Goal: Task Accomplishment & Management: Use online tool/utility

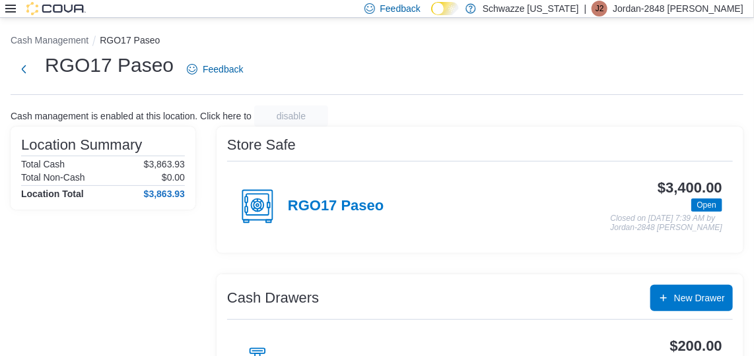
click at [9, 7] on icon at bounding box center [10, 8] width 11 height 11
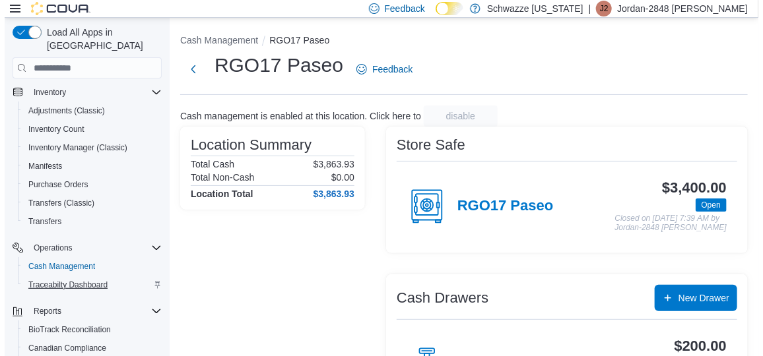
scroll to position [110, 0]
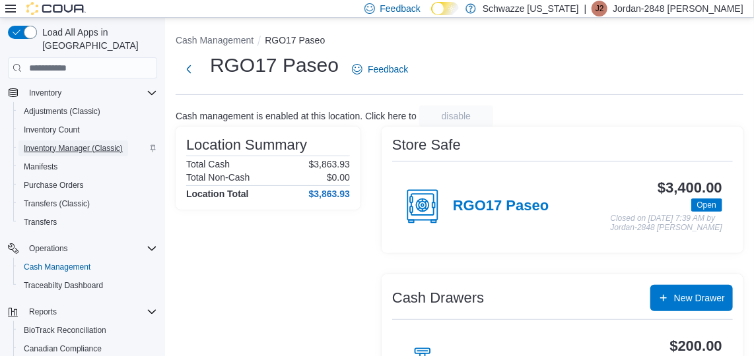
click at [69, 143] on span "Inventory Manager (Classic)" at bounding box center [73, 148] width 99 height 11
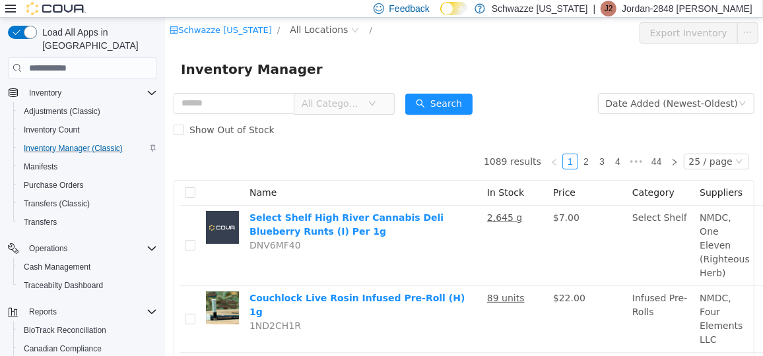
click at [9, 9] on icon at bounding box center [10, 9] width 11 height 8
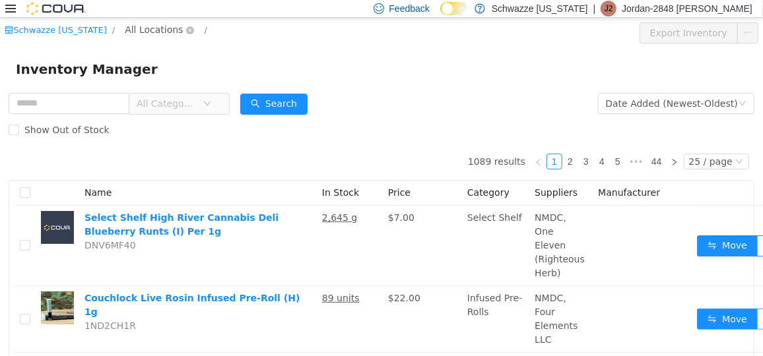
click at [160, 30] on span "All Locations" at bounding box center [154, 29] width 58 height 15
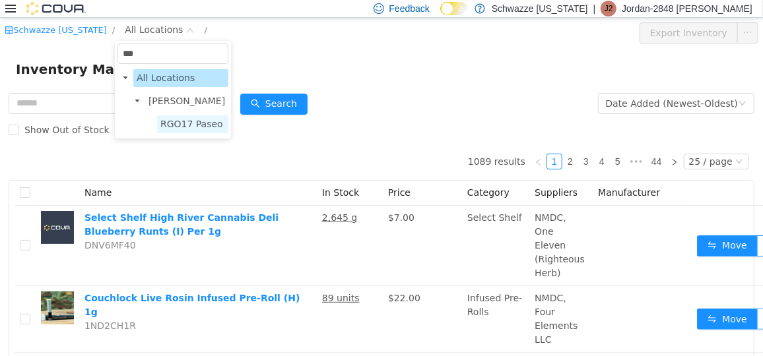
type input "***"
click at [179, 125] on span "RGO17 Paseo" at bounding box center [191, 123] width 63 height 11
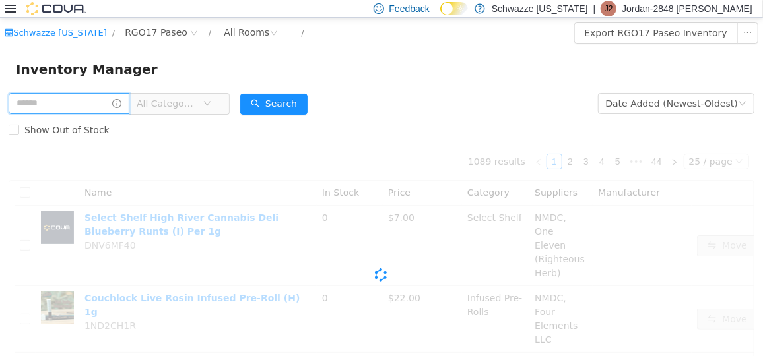
click at [91, 106] on input "text" at bounding box center [69, 102] width 121 height 21
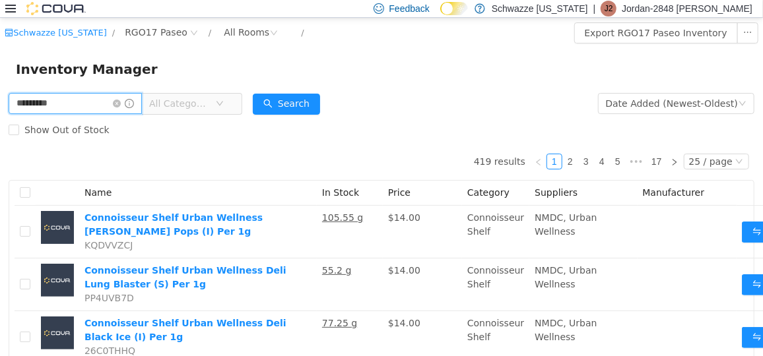
type input "*********"
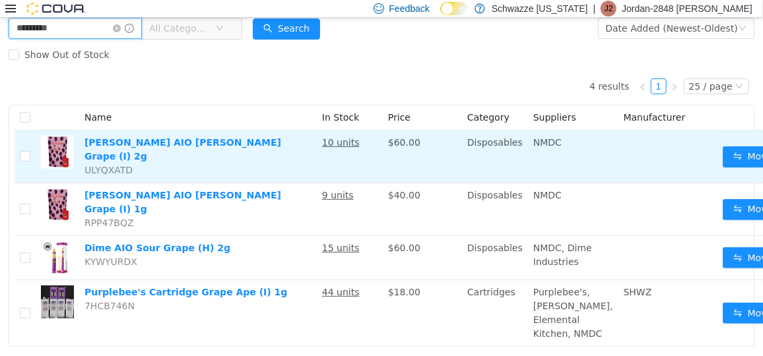
scroll to position [130, 0]
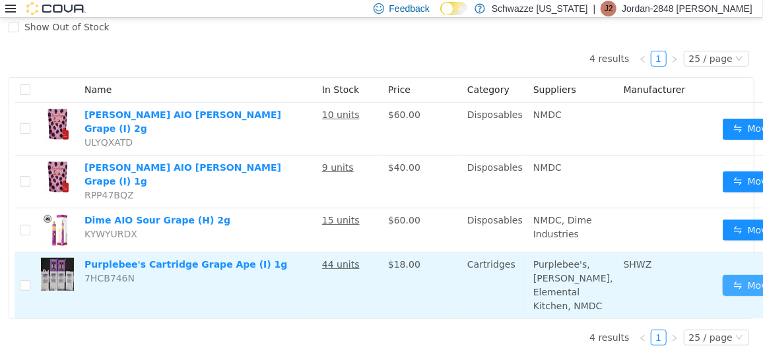
click at [723, 275] on button "Move" at bounding box center [753, 285] width 61 height 21
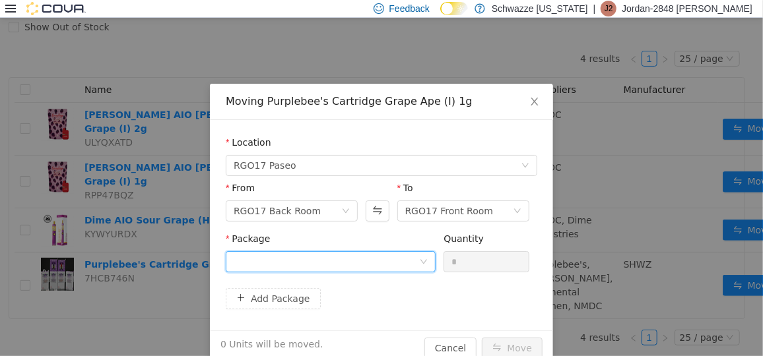
click at [379, 267] on div at bounding box center [326, 261] width 185 height 20
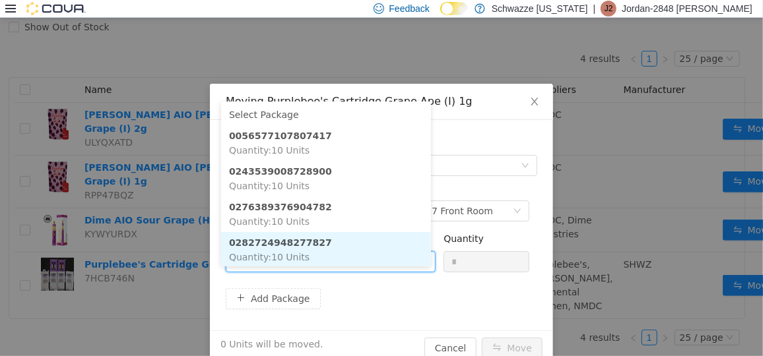
scroll to position [1, 0]
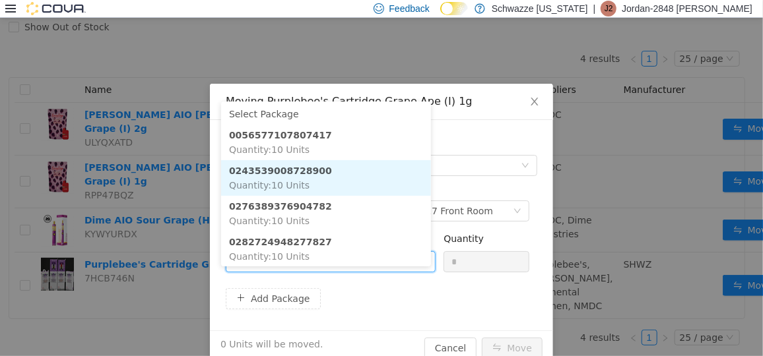
click at [327, 160] on li "0243539008728900 Quantity : 10 Units" at bounding box center [326, 178] width 210 height 36
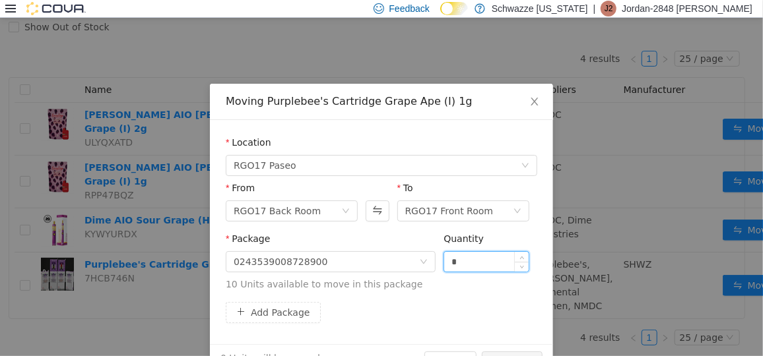
click at [448, 263] on input "*" at bounding box center [486, 261] width 84 height 20
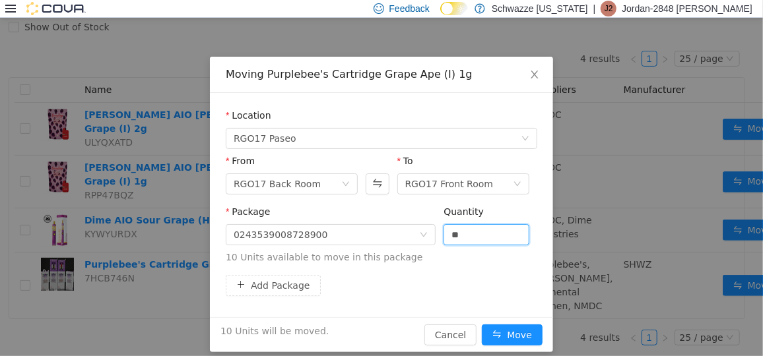
scroll to position [38, 0]
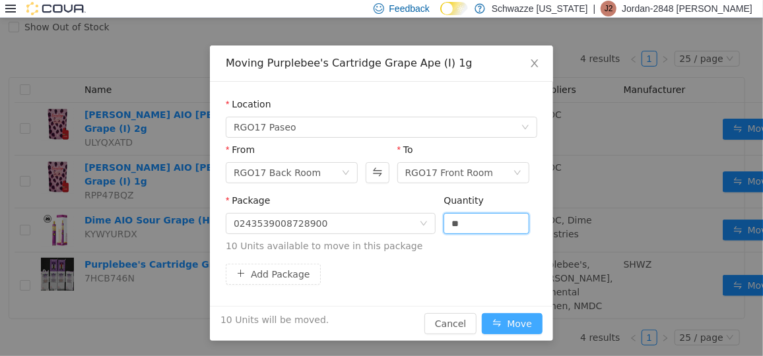
type input "**"
click at [496, 321] on button "Move" at bounding box center [512, 323] width 61 height 21
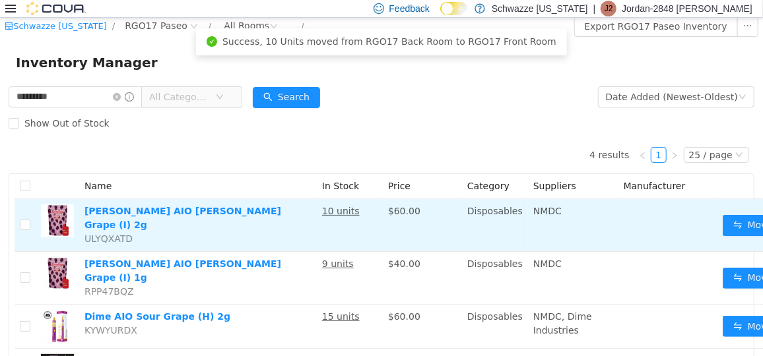
scroll to position [6, 0]
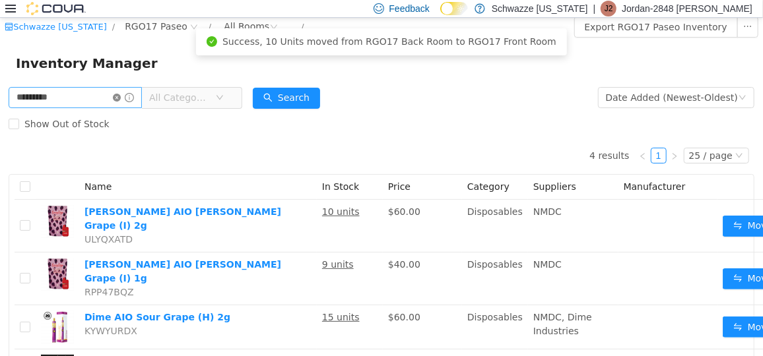
click at [121, 96] on icon "icon: close-circle" at bounding box center [117, 97] width 8 height 8
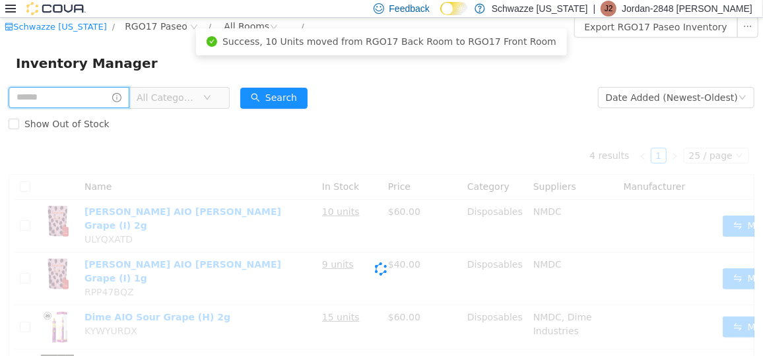
click at [103, 102] on input "text" at bounding box center [69, 96] width 121 height 21
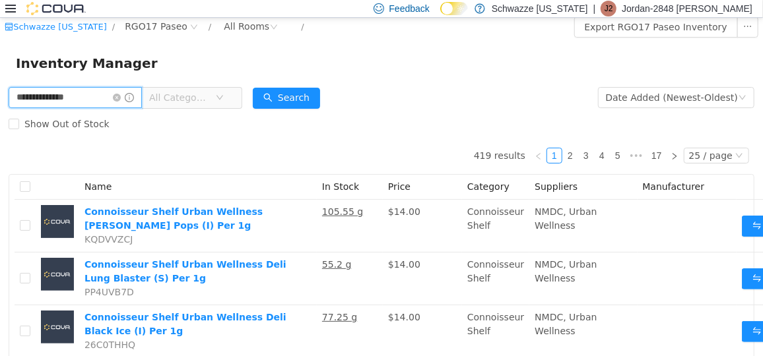
type input "**********"
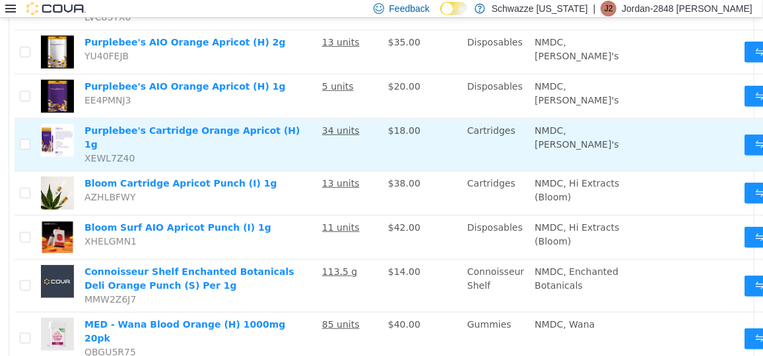
scroll to position [279, 0]
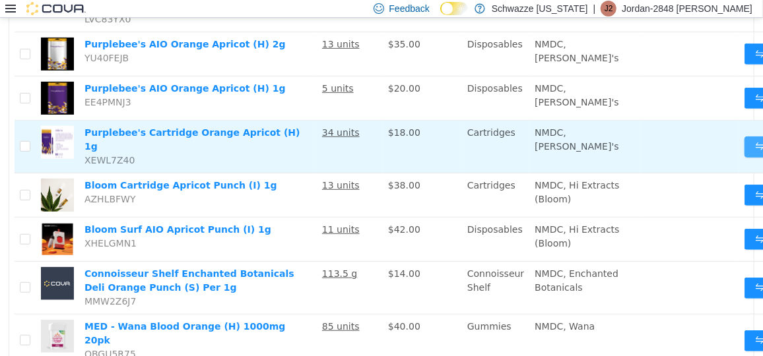
click at [744, 145] on button "Move" at bounding box center [774, 146] width 61 height 21
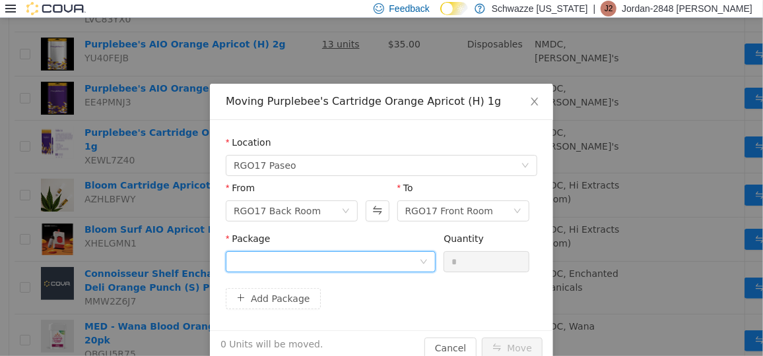
click at [376, 264] on div at bounding box center [326, 261] width 185 height 20
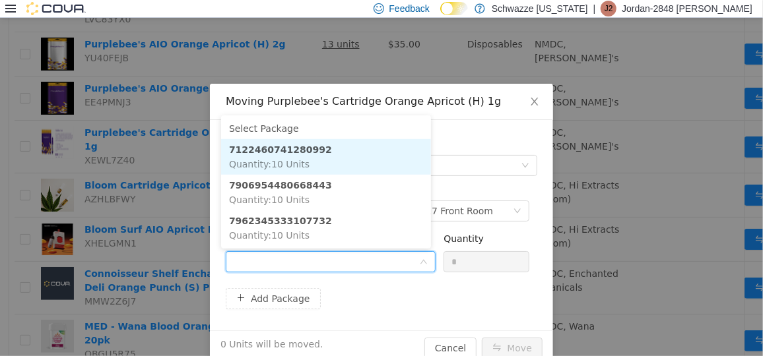
click at [344, 158] on li "7122460741280992 Quantity : 10 Units" at bounding box center [326, 157] width 210 height 36
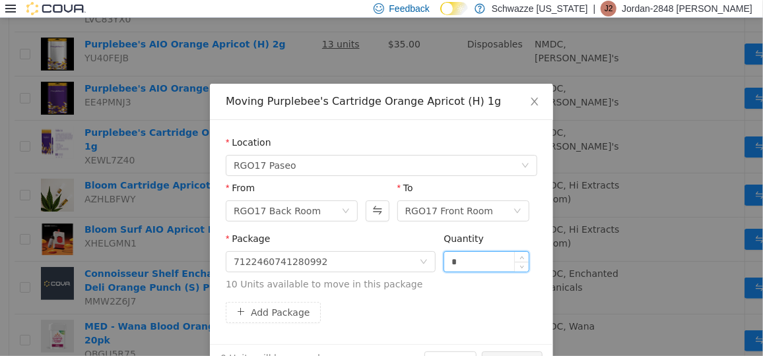
click at [444, 259] on input "*" at bounding box center [486, 261] width 84 height 20
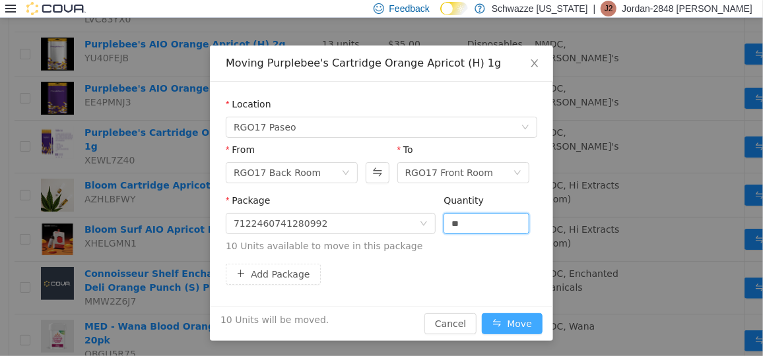
type input "**"
click at [507, 325] on button "Move" at bounding box center [512, 323] width 61 height 21
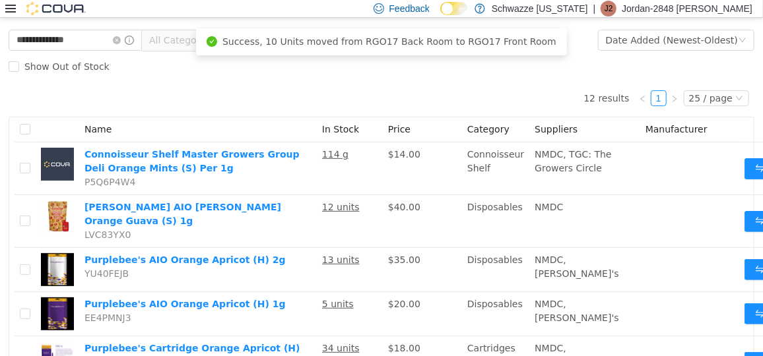
scroll to position [0, 0]
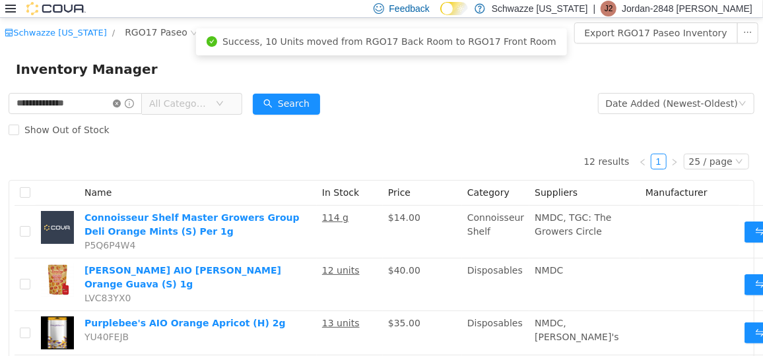
click at [121, 103] on icon "icon: close-circle" at bounding box center [117, 103] width 8 height 8
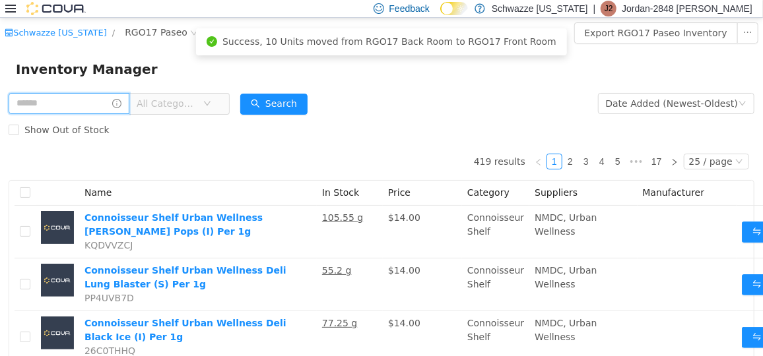
click at [84, 108] on input "text" at bounding box center [69, 102] width 121 height 21
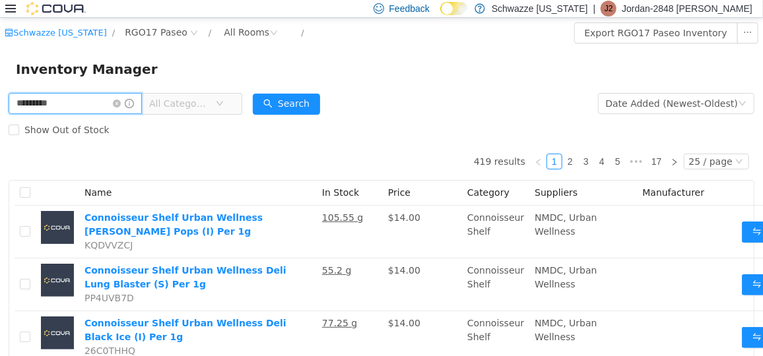
type input "*********"
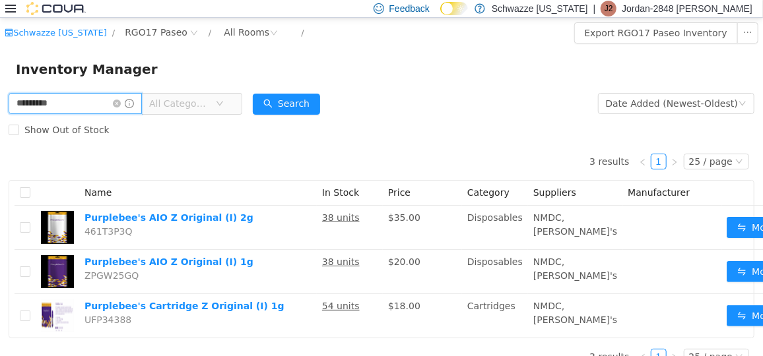
scroll to position [27, 0]
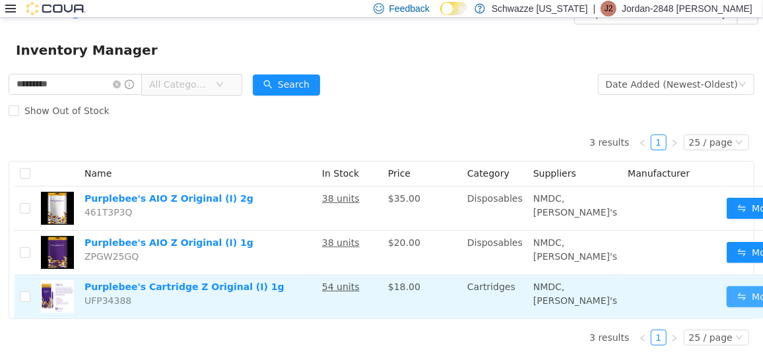
click at [727, 286] on button "Move" at bounding box center [757, 296] width 61 height 21
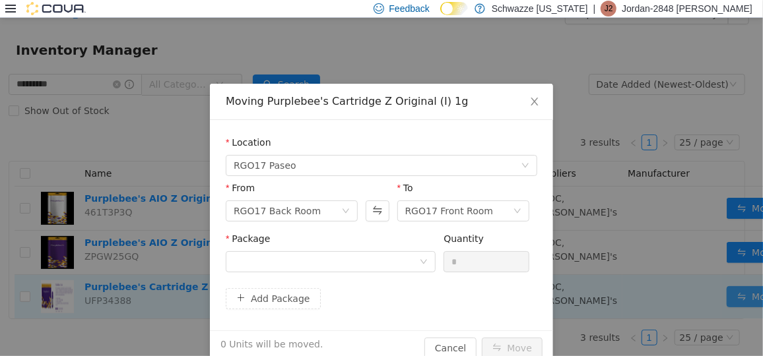
scroll to position [18, 0]
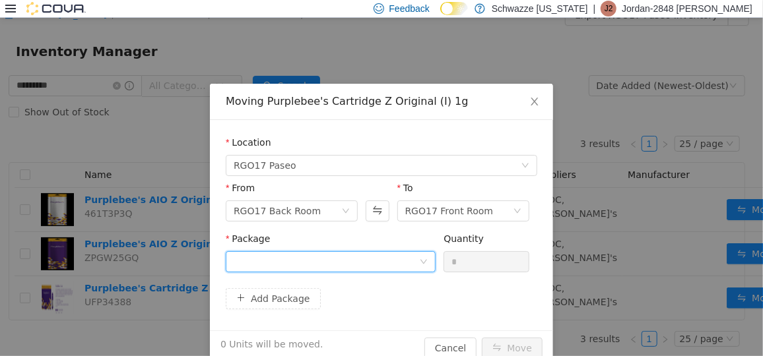
click at [363, 269] on div at bounding box center [326, 261] width 185 height 20
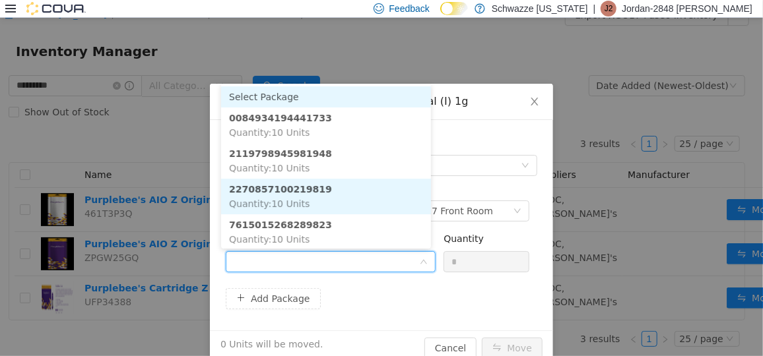
scroll to position [1, 0]
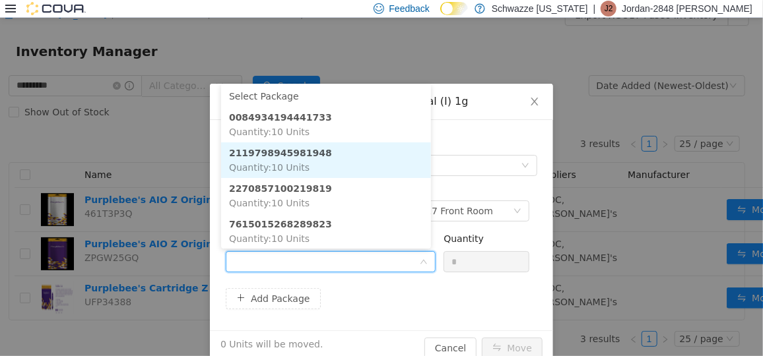
click at [340, 148] on li "2119798945981948 Quantity : 10 Units" at bounding box center [326, 160] width 210 height 36
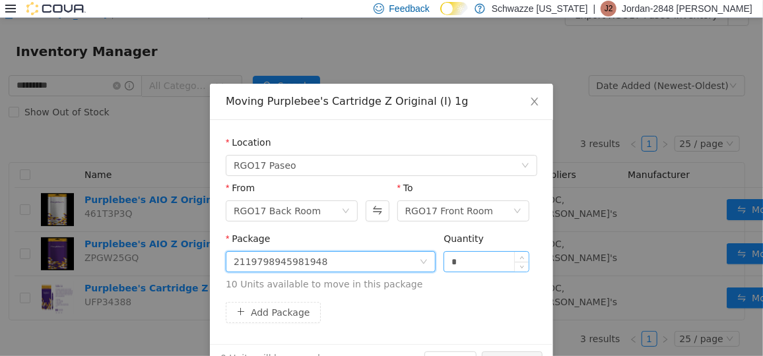
click at [443, 254] on div "*" at bounding box center [486, 261] width 86 height 21
click at [444, 258] on input "*" at bounding box center [486, 261] width 84 height 20
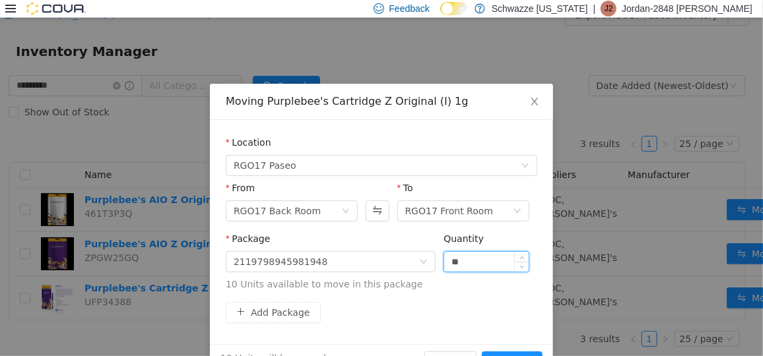
scroll to position [38, 0]
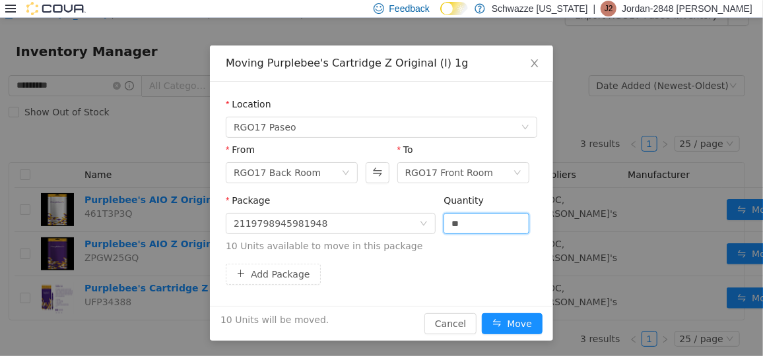
type input "**"
click at [517, 335] on div "10 Units will be moved. Cancel Move" at bounding box center [381, 323] width 343 height 35
click at [515, 331] on button "Move" at bounding box center [512, 323] width 61 height 21
click at [513, 328] on div "10 Units will be moved. Cancel Move" at bounding box center [381, 323] width 343 height 35
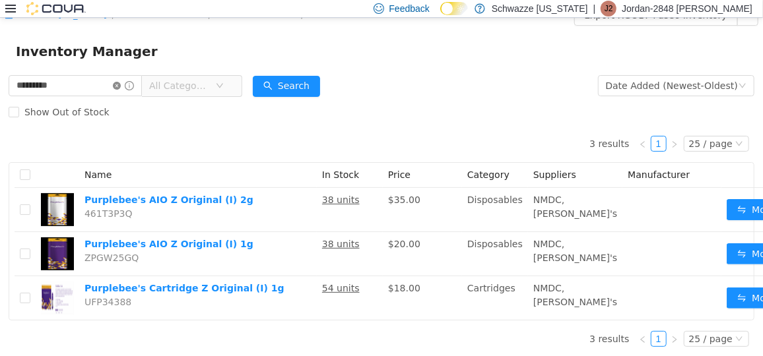
click at [121, 84] on icon "icon: close-circle" at bounding box center [117, 85] width 8 height 8
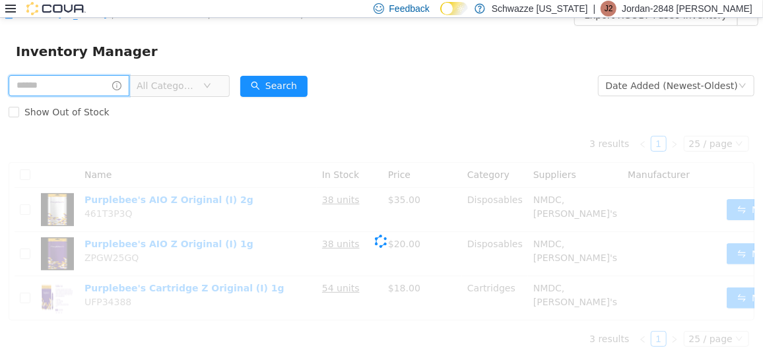
click at [104, 85] on input "text" at bounding box center [69, 85] width 121 height 21
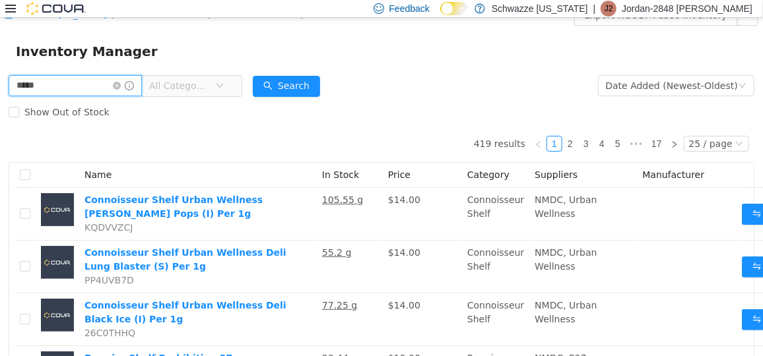
type input "*****"
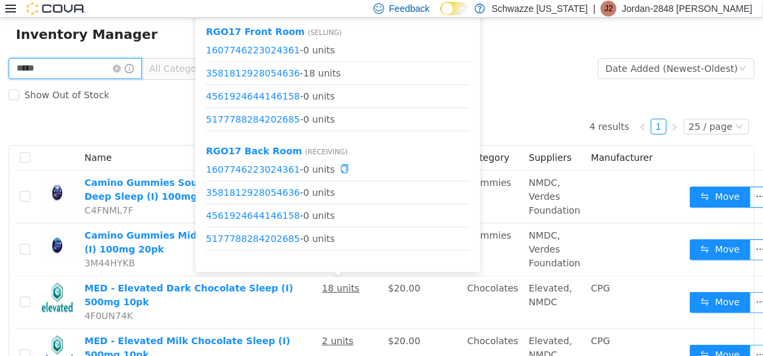
scroll to position [34, 0]
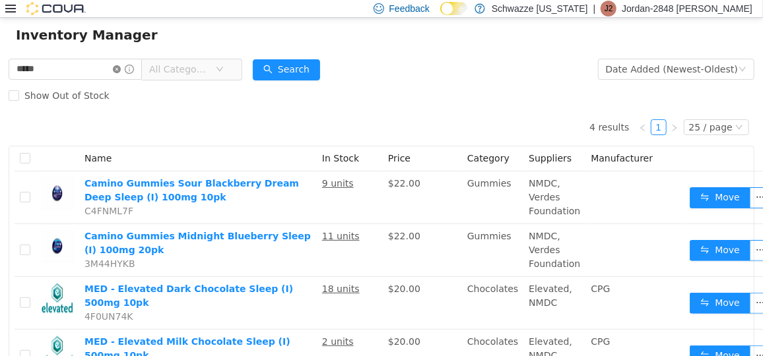
click at [121, 71] on icon "icon: close-circle" at bounding box center [117, 69] width 8 height 8
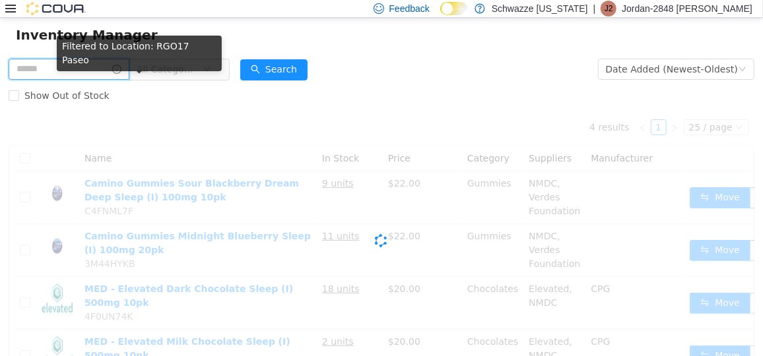
click at [104, 71] on input "text" at bounding box center [69, 68] width 121 height 21
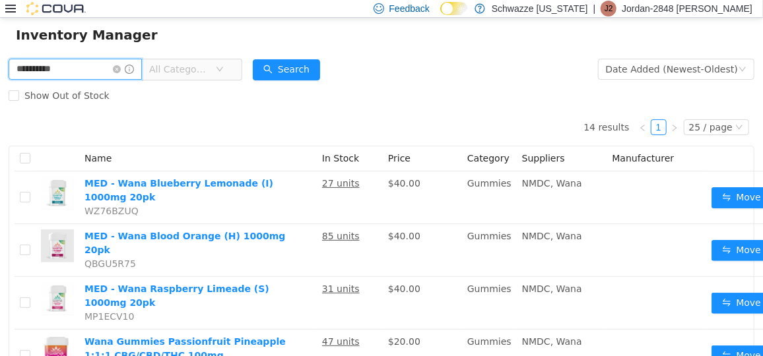
type input "**********"
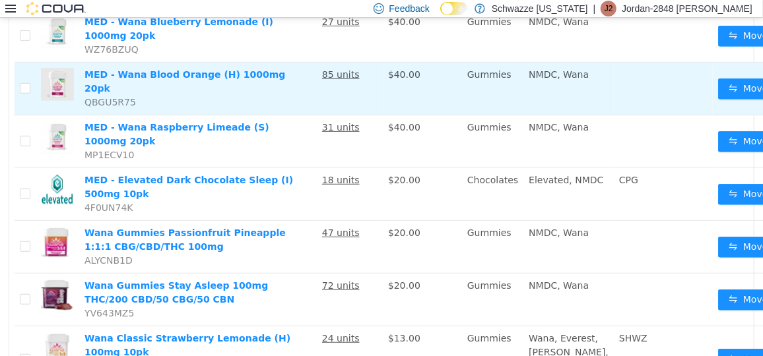
scroll to position [302, 0]
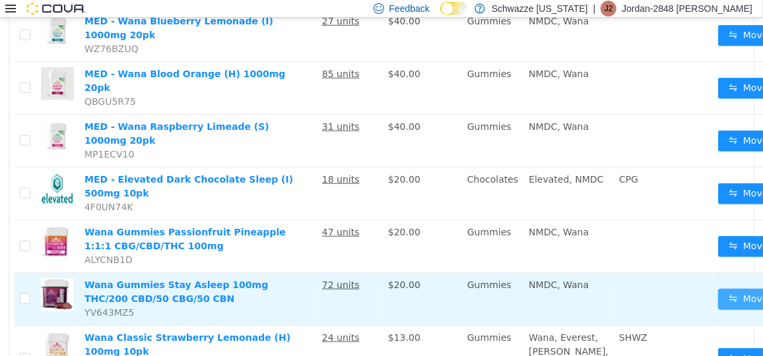
click at [718, 288] on button "Move" at bounding box center [748, 298] width 61 height 21
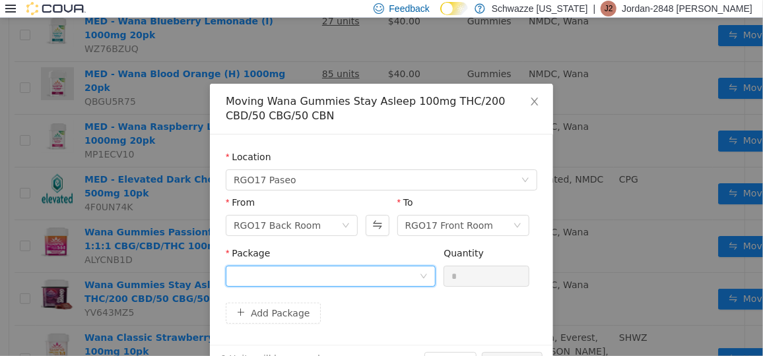
click at [414, 270] on div at bounding box center [326, 276] width 185 height 20
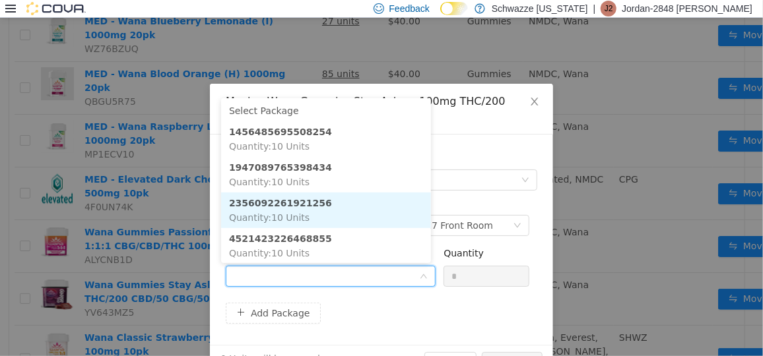
scroll to position [110, 0]
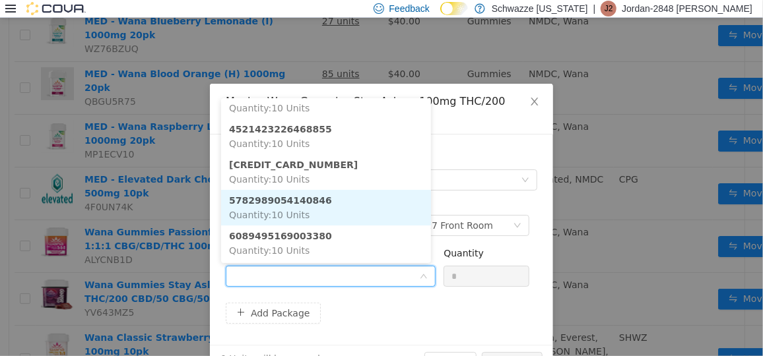
click at [350, 205] on li "5782989054140846 Quantity : 10 Units" at bounding box center [326, 207] width 210 height 36
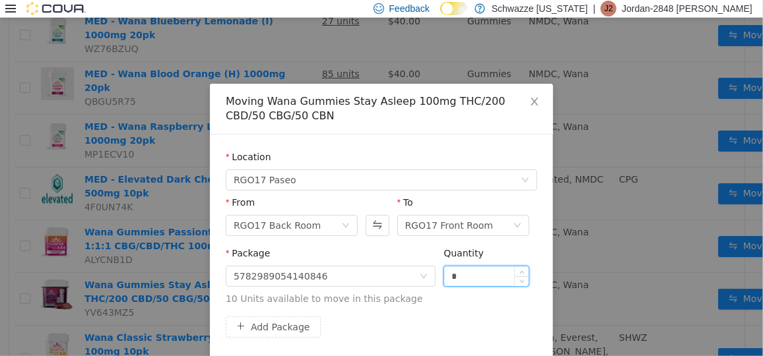
click at [444, 280] on input "*" at bounding box center [486, 276] width 84 height 20
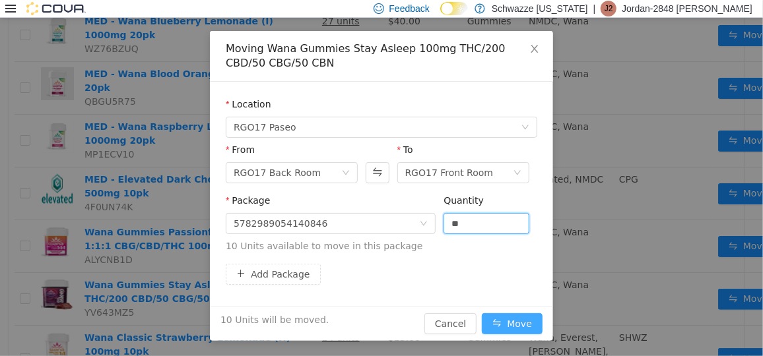
type input "**"
click at [504, 313] on button "Move" at bounding box center [512, 323] width 61 height 21
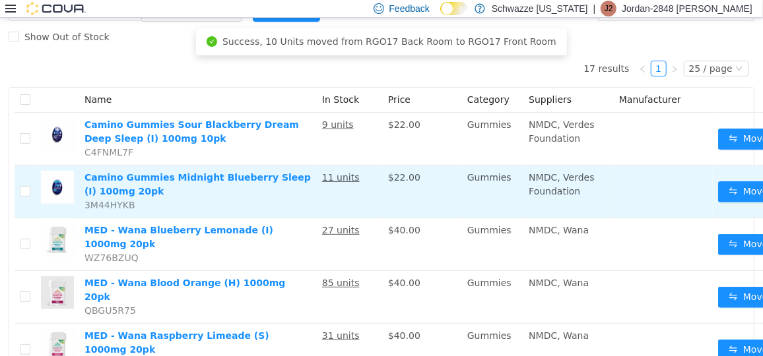
scroll to position [0, 0]
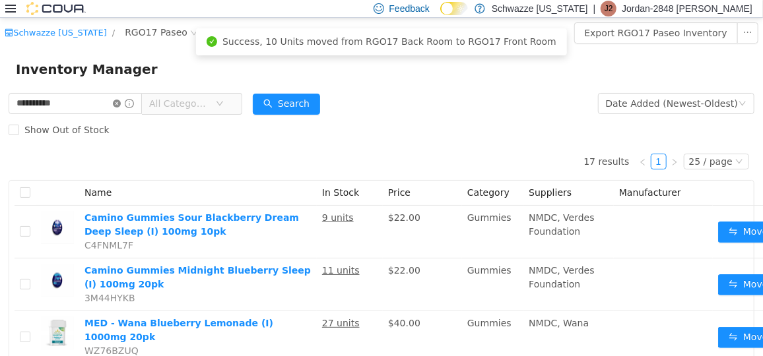
click at [121, 105] on icon "icon: close-circle" at bounding box center [117, 103] width 8 height 8
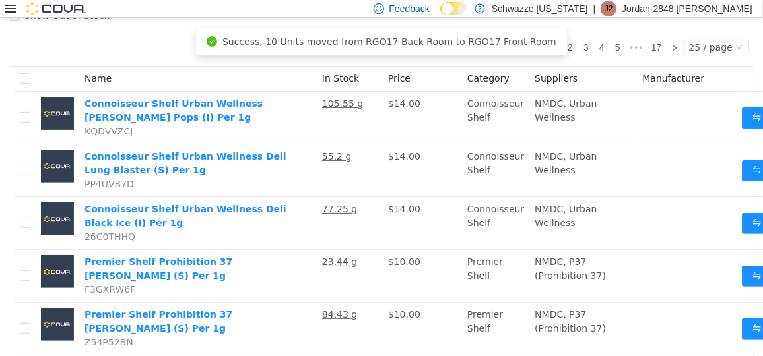
scroll to position [31, 0]
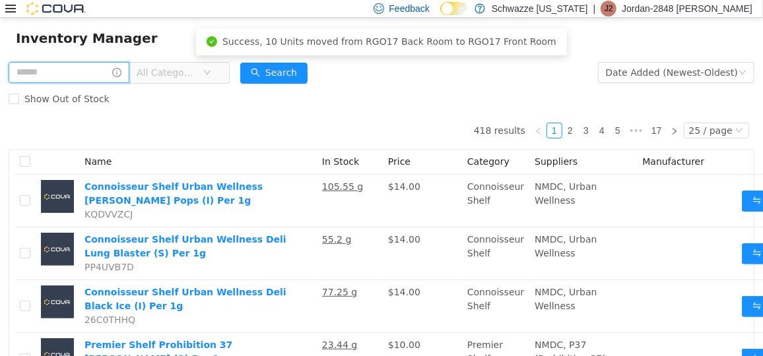
click at [94, 79] on input "text" at bounding box center [69, 71] width 121 height 21
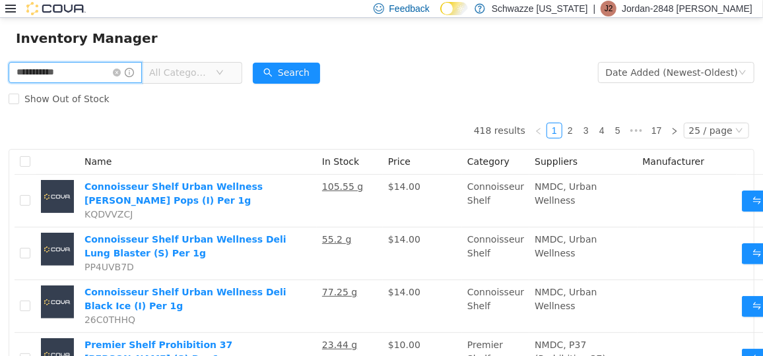
type input "**********"
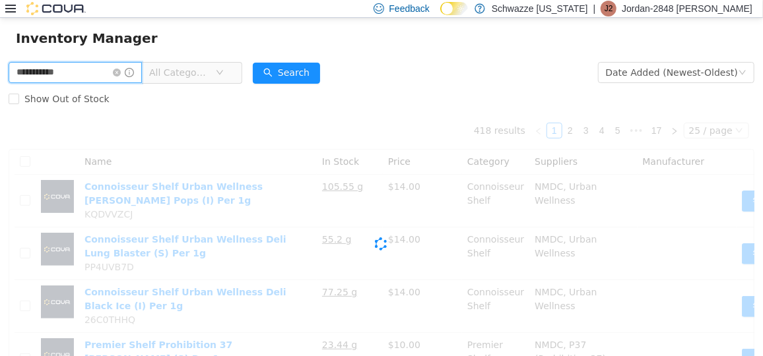
scroll to position [15, 0]
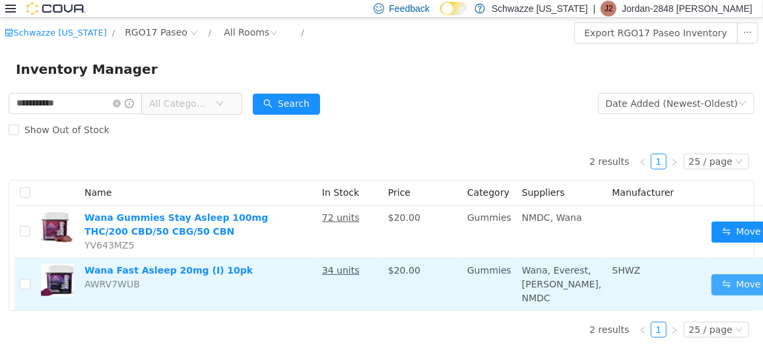
click at [711, 276] on button "Move" at bounding box center [741, 284] width 61 height 21
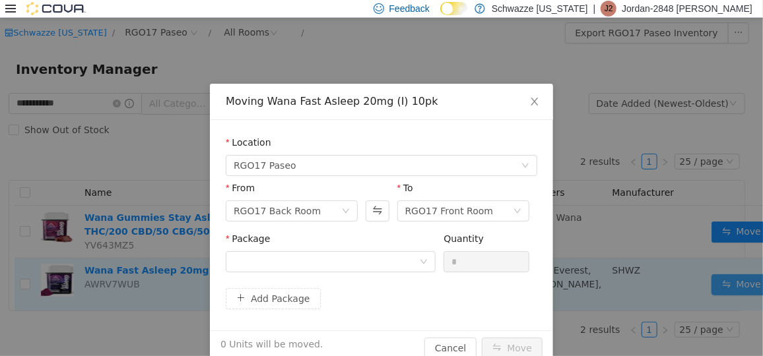
scroll to position [5, 0]
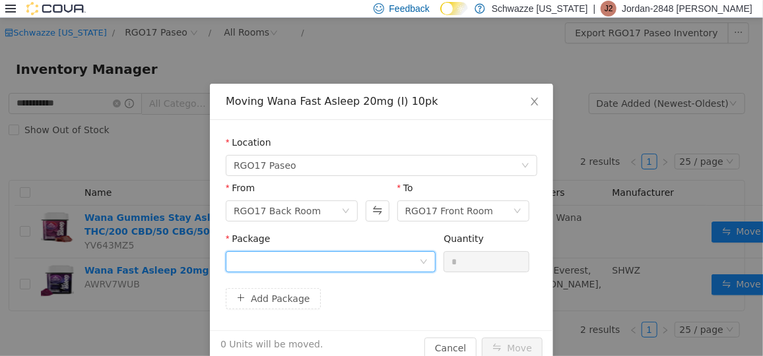
click at [395, 257] on div at bounding box center [326, 261] width 185 height 20
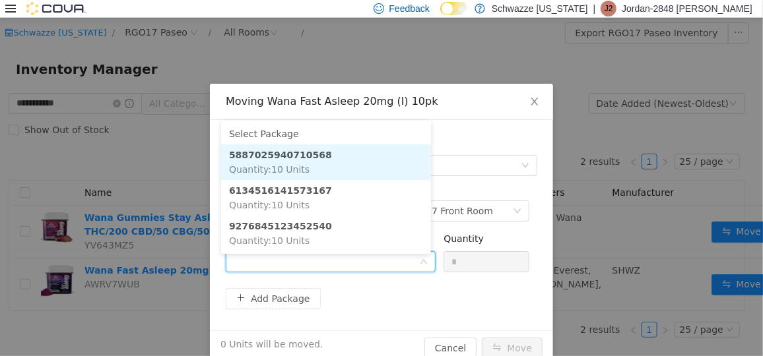
click at [359, 147] on li "5887025940710568 Quantity : 10 Units" at bounding box center [326, 162] width 210 height 36
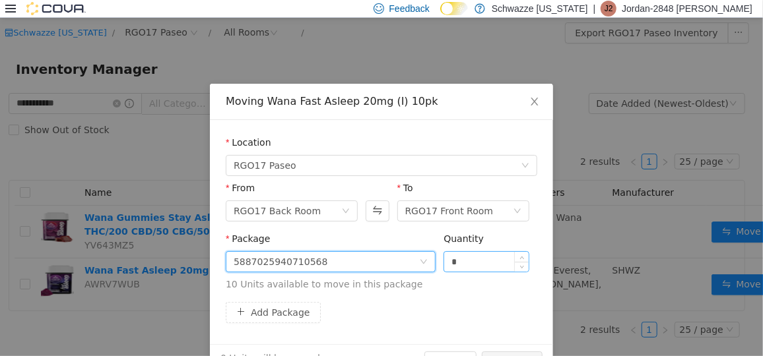
click at [447, 260] on input "*" at bounding box center [486, 261] width 84 height 20
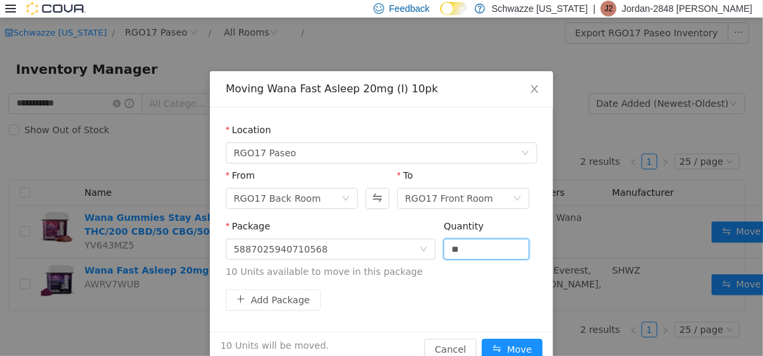
scroll to position [13, 0]
type input "**"
click at [500, 342] on button "Move" at bounding box center [512, 349] width 61 height 21
